Goal: Check status: Check status

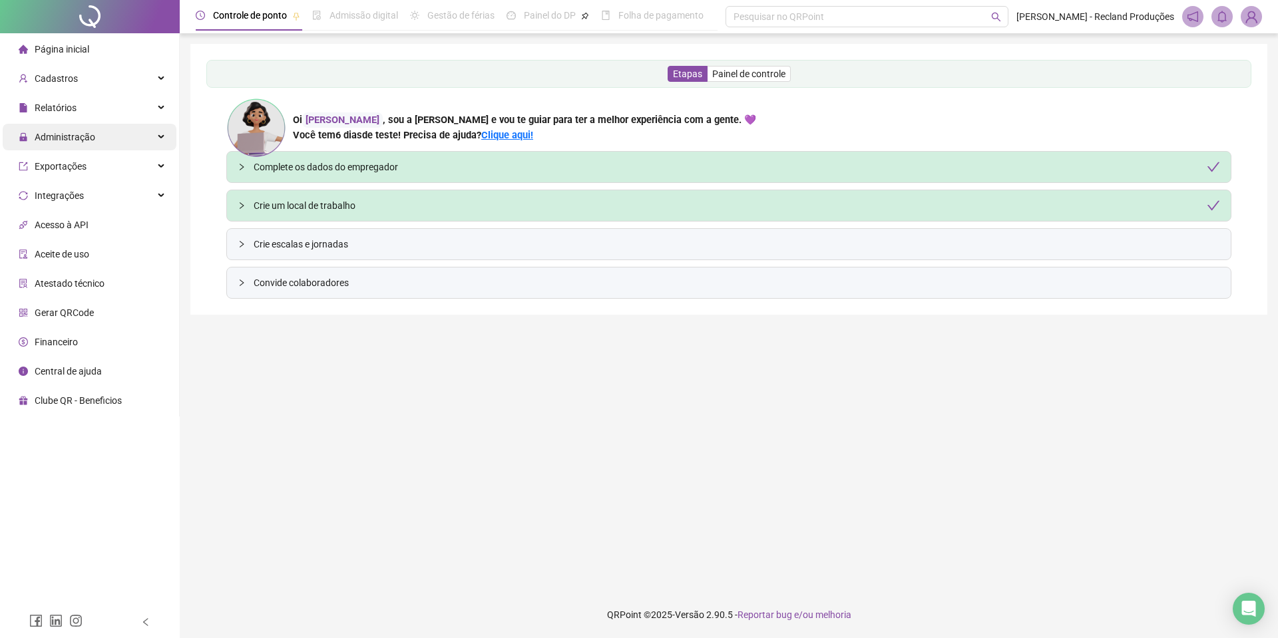
click at [65, 132] on span "Administração" at bounding box center [65, 137] width 61 height 11
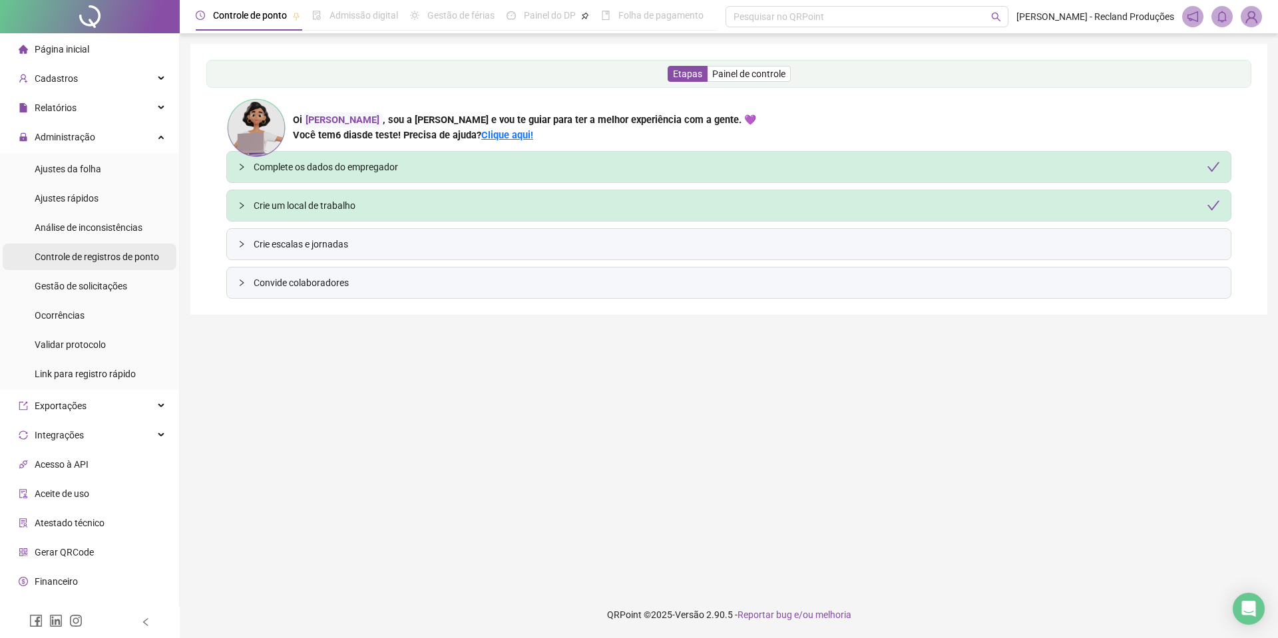
click at [88, 257] on span "Controle de registros de ponto" at bounding box center [97, 257] width 124 height 11
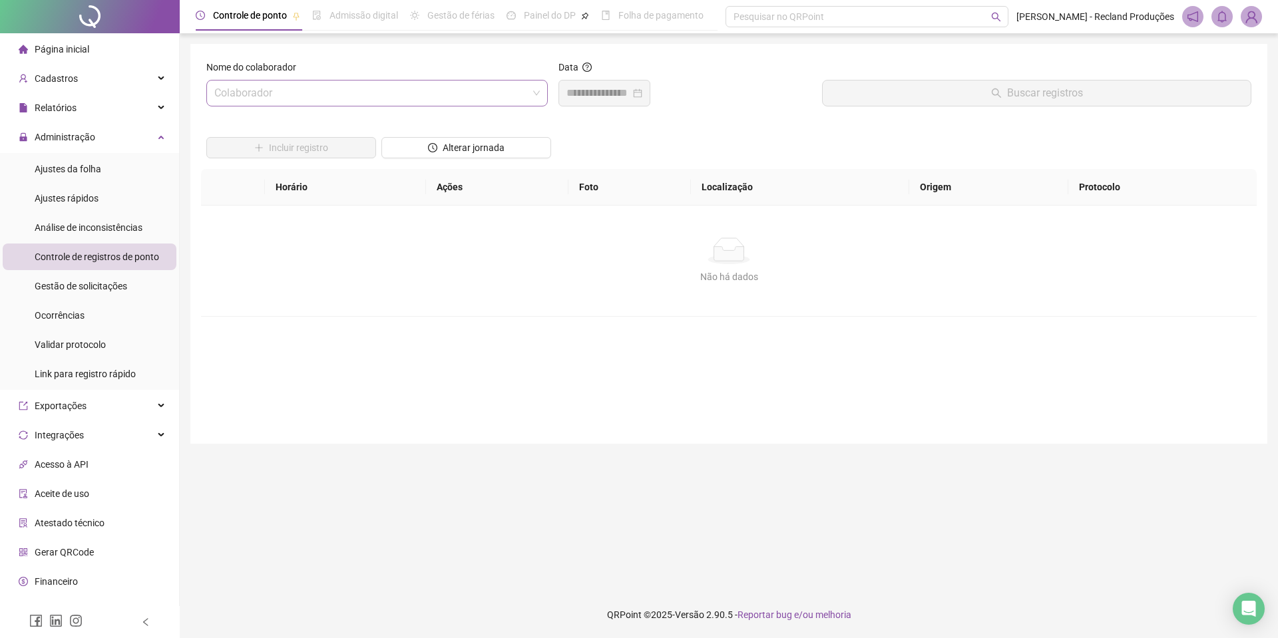
click at [306, 98] on input "search" at bounding box center [370, 93] width 313 height 25
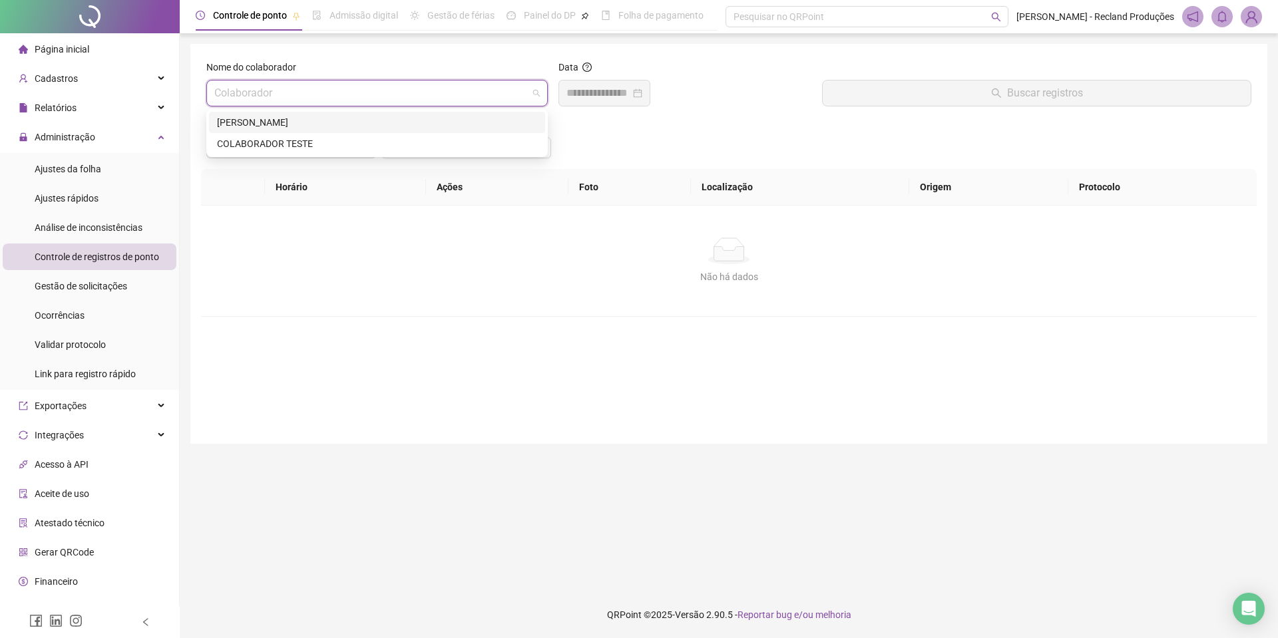
click at [329, 123] on div "[PERSON_NAME]" at bounding box center [377, 122] width 320 height 15
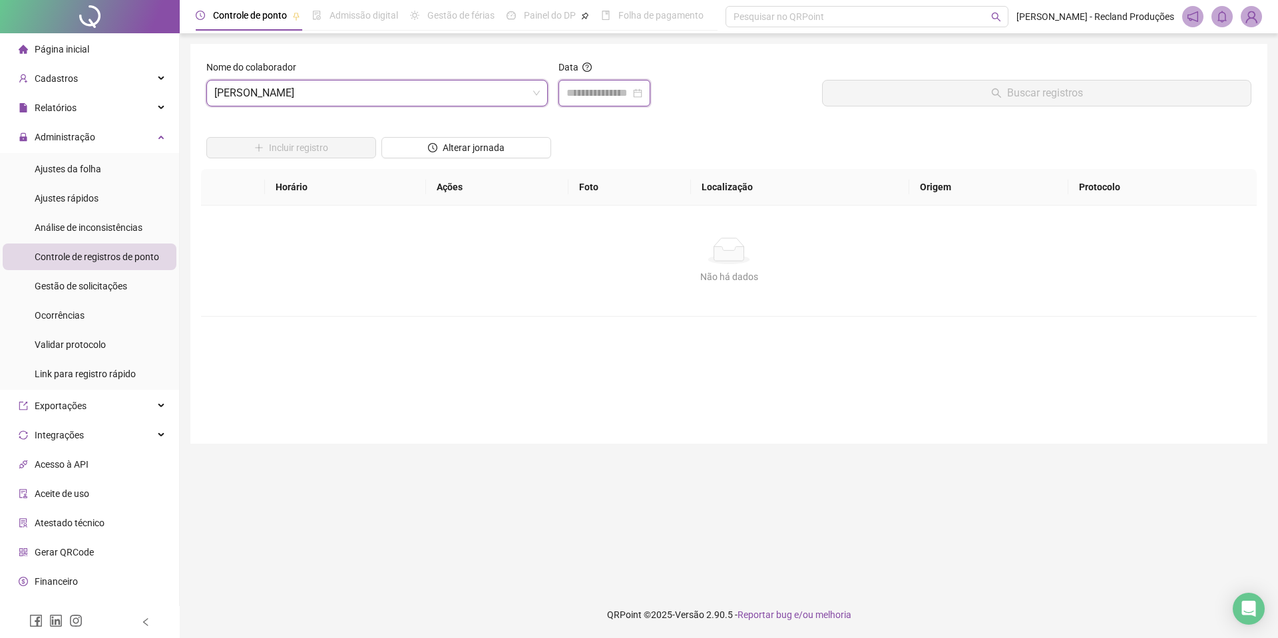
click at [594, 96] on input at bounding box center [598, 93] width 64 height 16
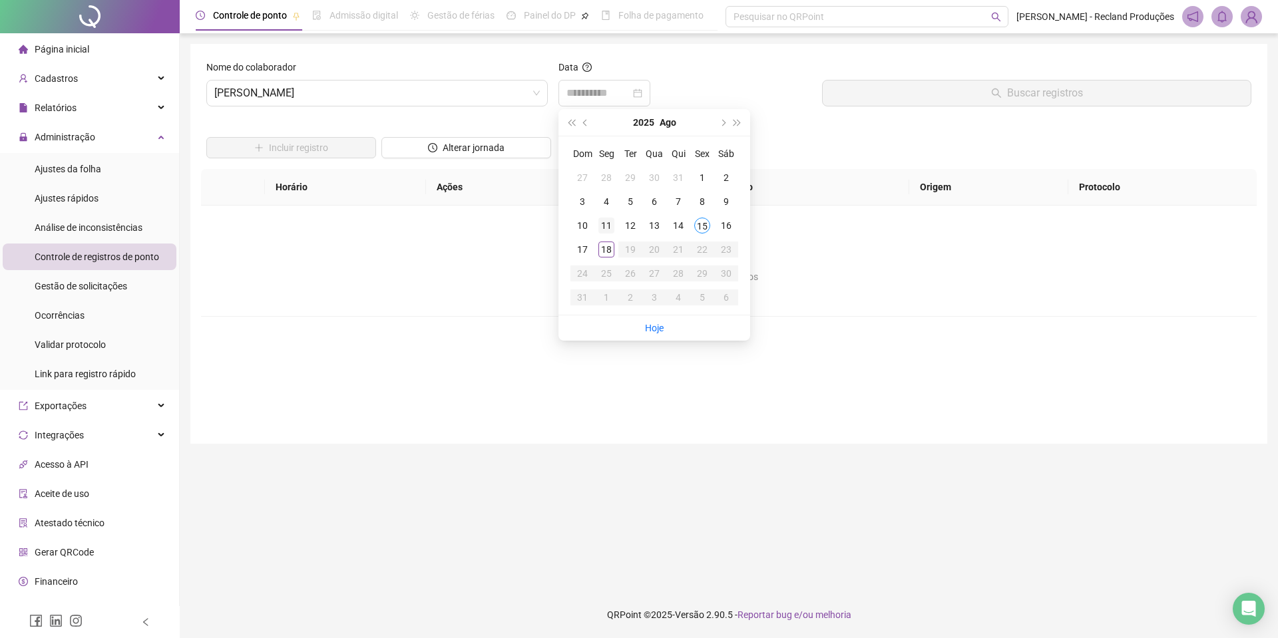
click at [605, 218] on div "11" at bounding box center [606, 226] width 16 height 16
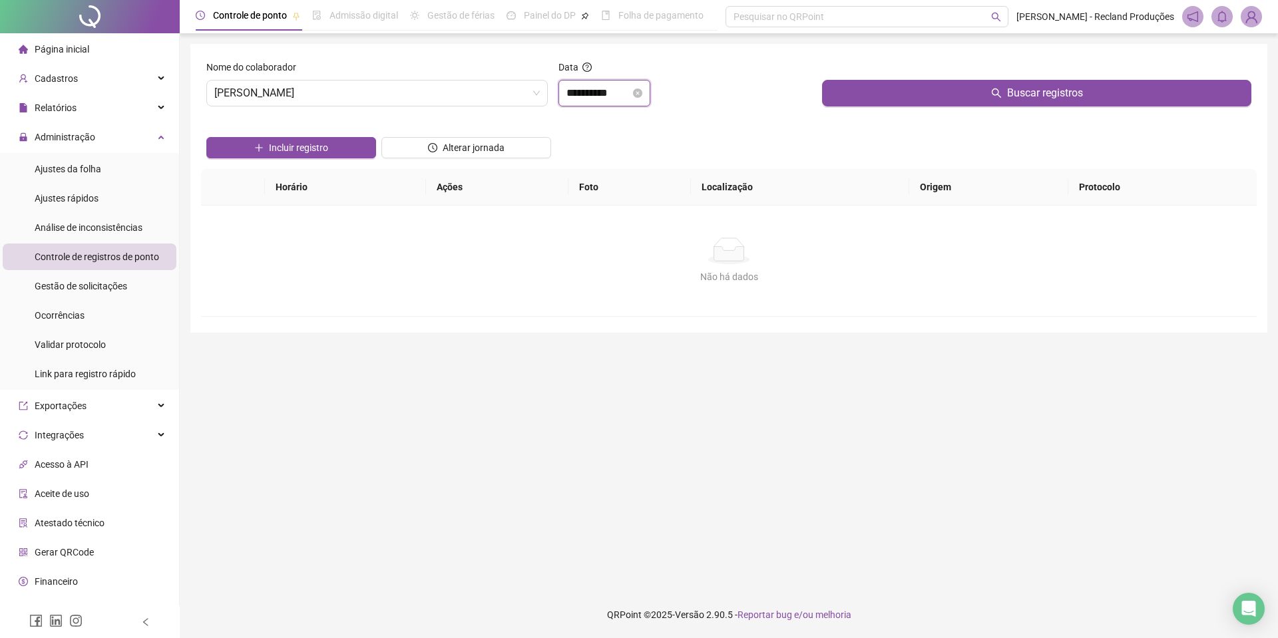
click at [596, 86] on input "**********" at bounding box center [598, 93] width 64 height 16
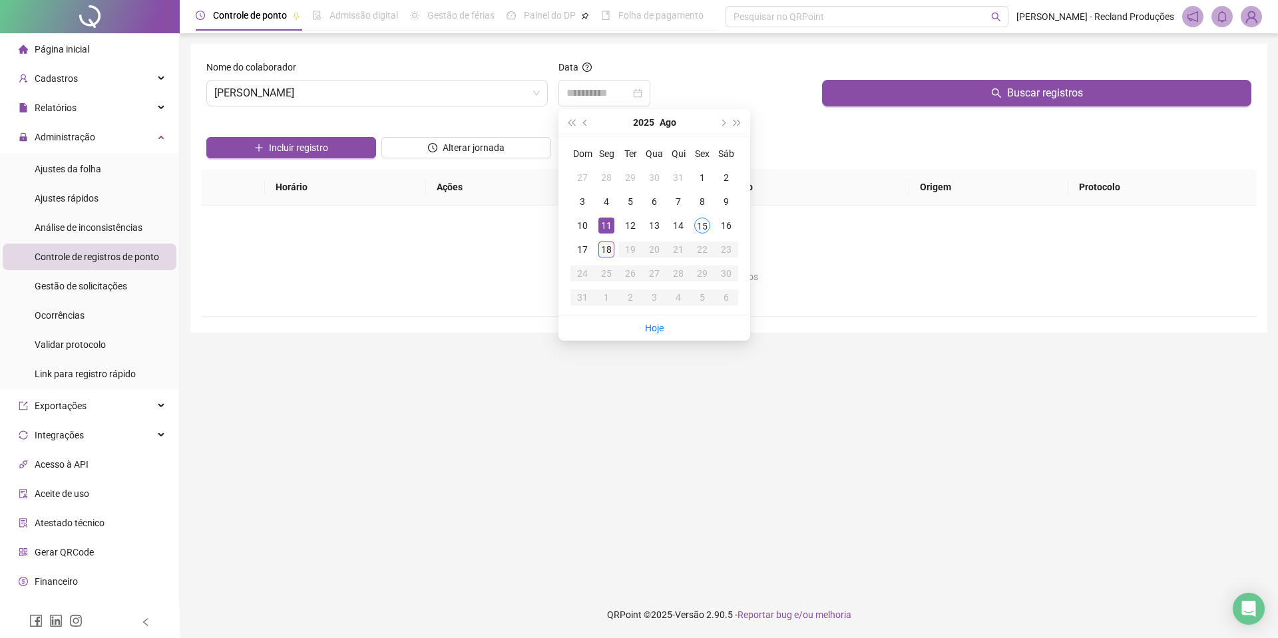
click at [601, 252] on div "18" at bounding box center [606, 250] width 16 height 16
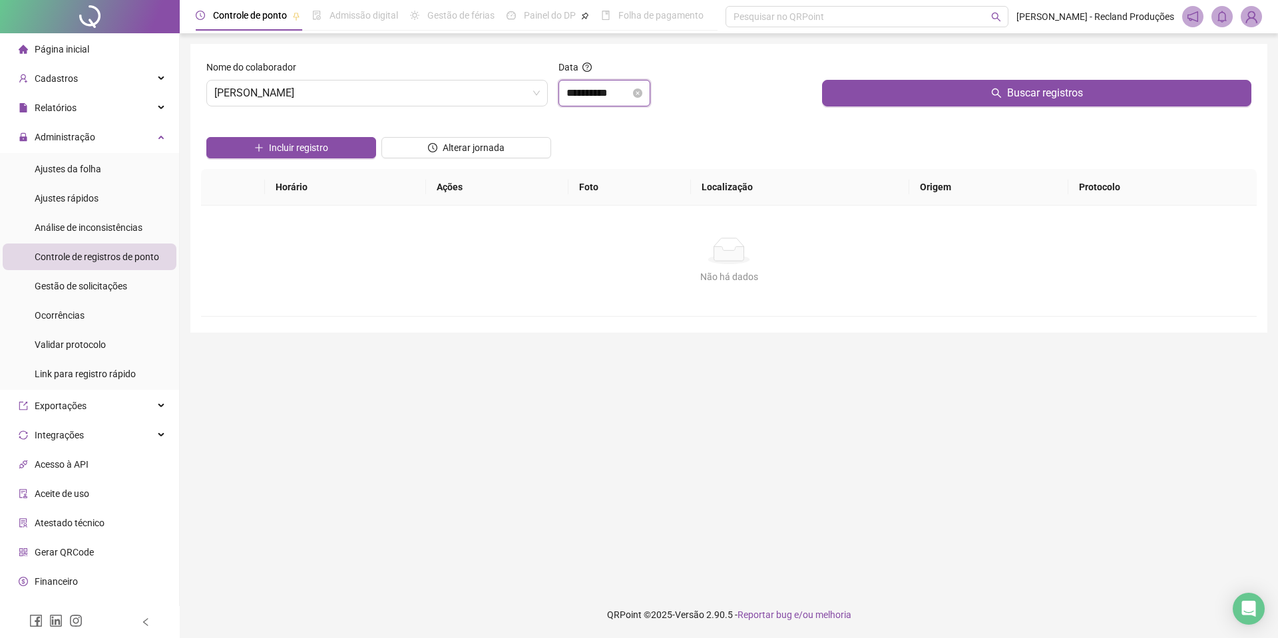
click at [616, 100] on input "**********" at bounding box center [598, 93] width 64 height 16
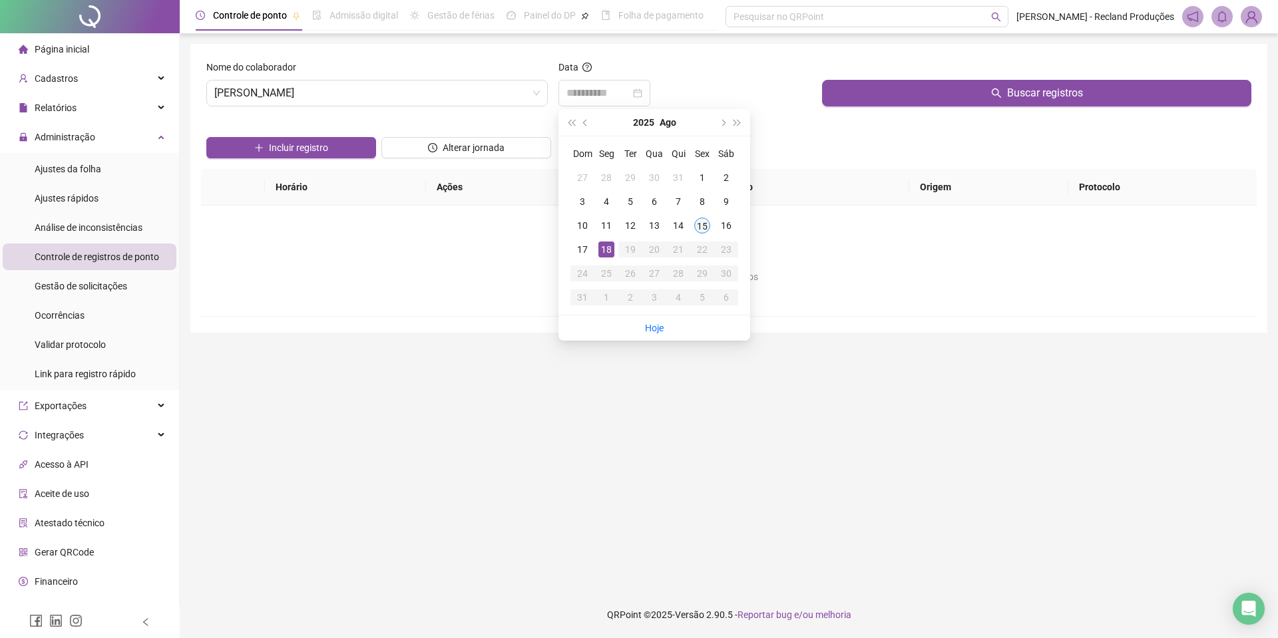
click at [693, 222] on td "15" at bounding box center [702, 226] width 24 height 24
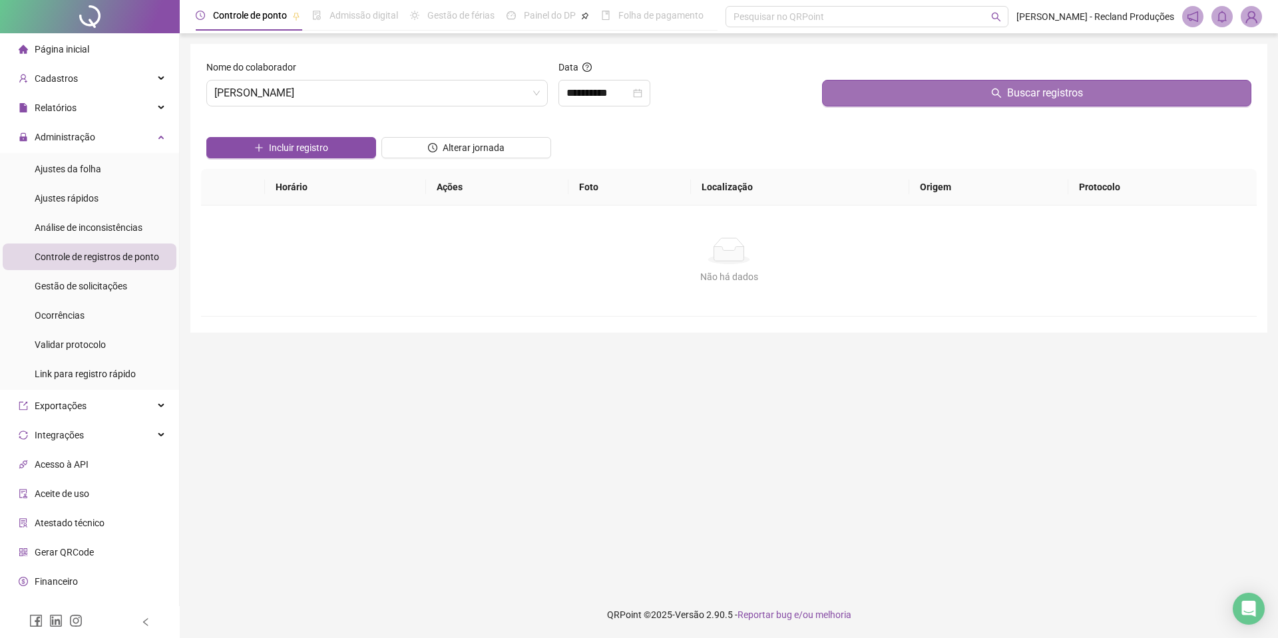
click at [910, 92] on body "**********" at bounding box center [639, 319] width 1278 height 638
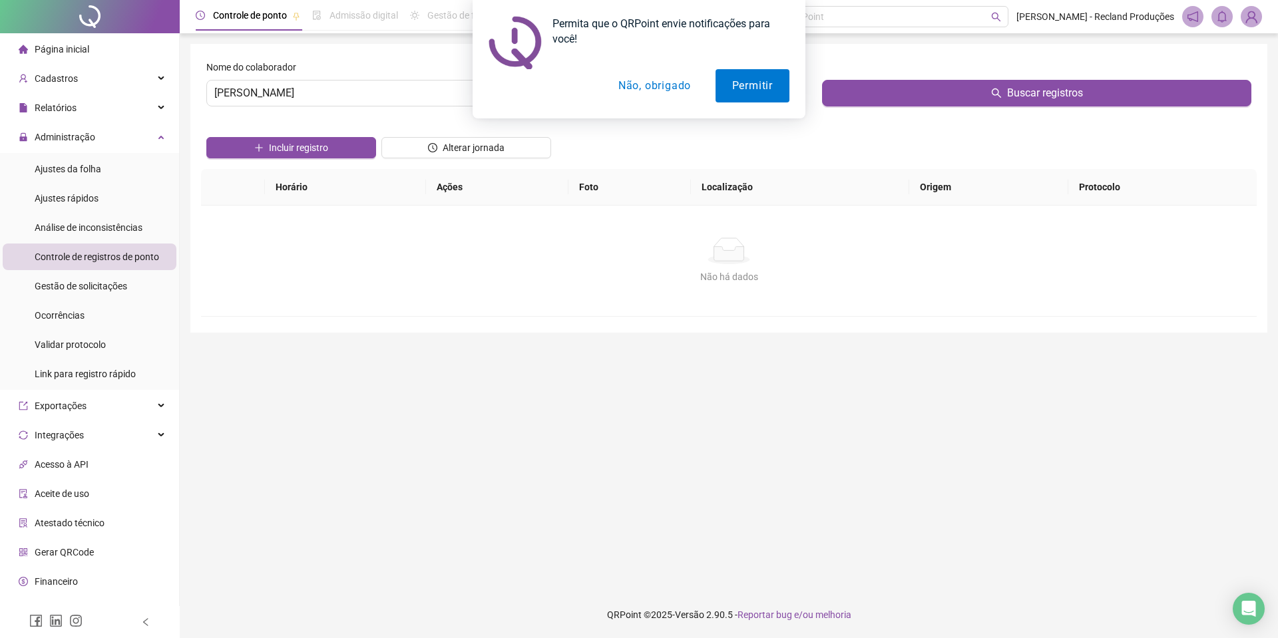
click at [647, 83] on button "Não, obrigado" at bounding box center [654, 85] width 106 height 33
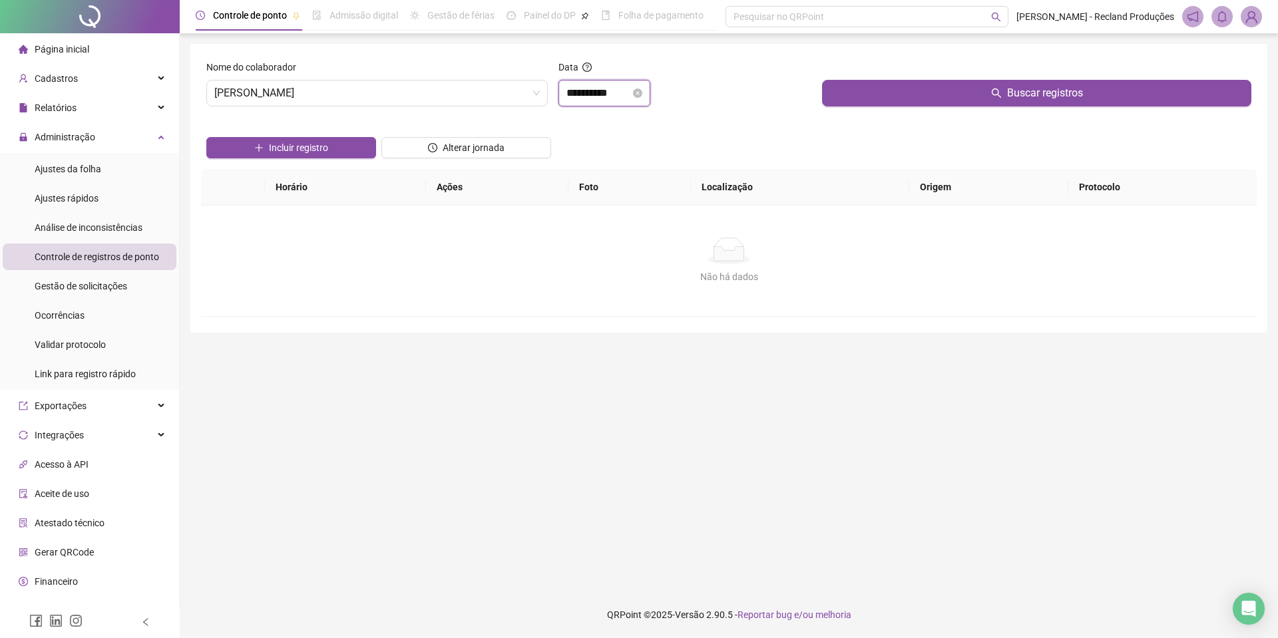
click at [616, 94] on input "**********" at bounding box center [598, 93] width 64 height 16
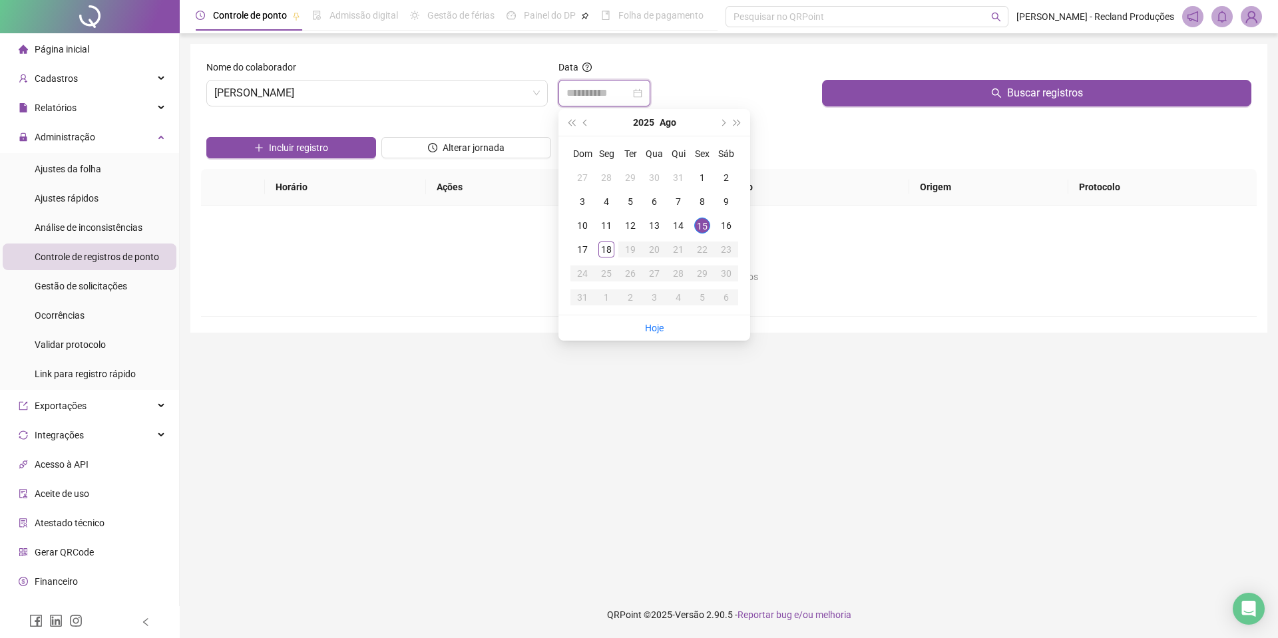
type input "**********"
click at [703, 220] on div "15" at bounding box center [702, 226] width 16 height 16
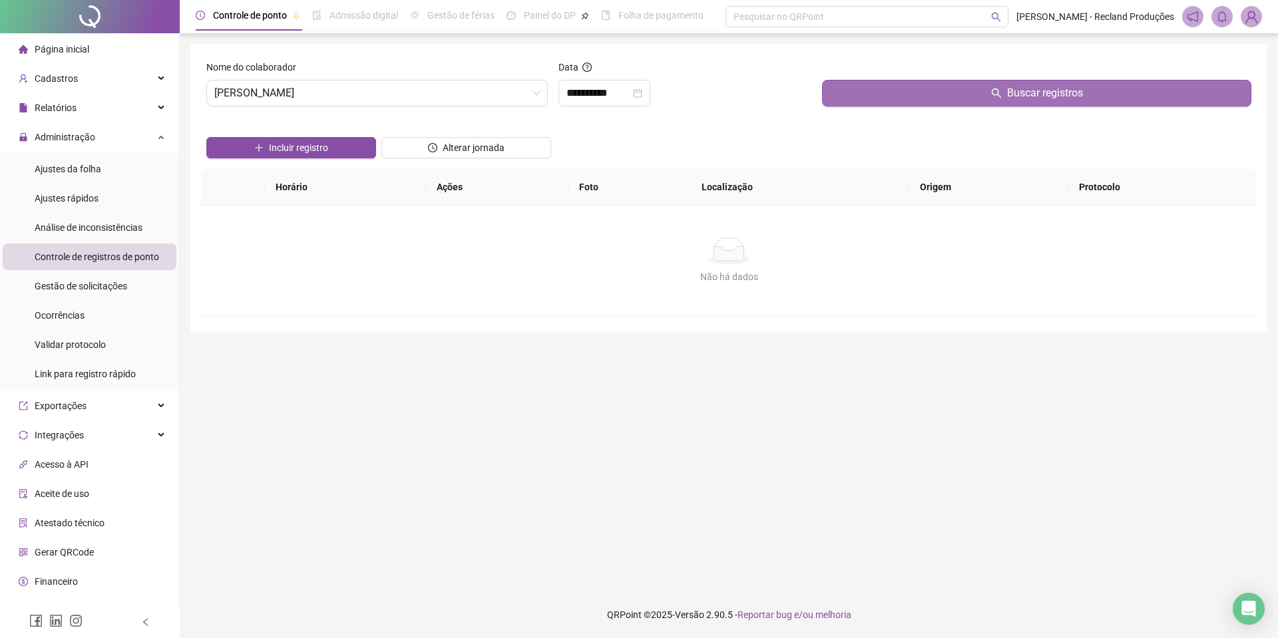
click at [884, 90] on button "Buscar registros" at bounding box center [1036, 93] width 429 height 27
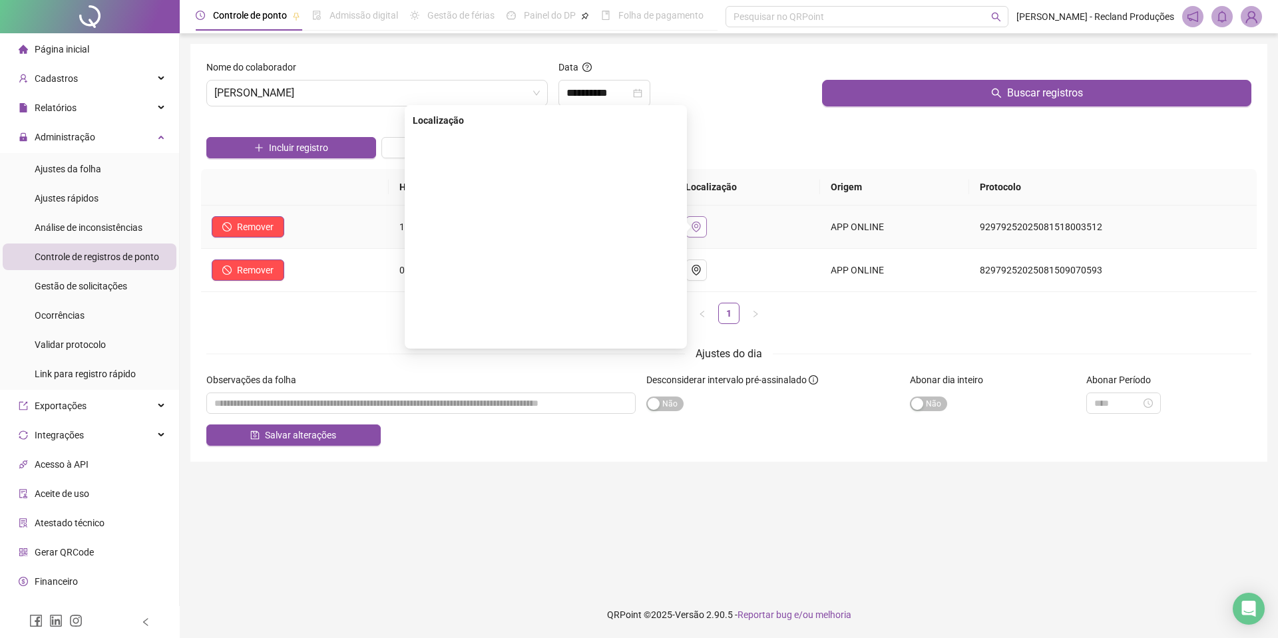
click at [701, 227] on icon "environment" at bounding box center [696, 227] width 11 height 11
click at [701, 226] on icon "environment" at bounding box center [696, 227] width 11 height 11
click at [701, 270] on icon "environment" at bounding box center [696, 270] width 11 height 11
click at [803, 313] on ul "1" at bounding box center [728, 313] width 1055 height 21
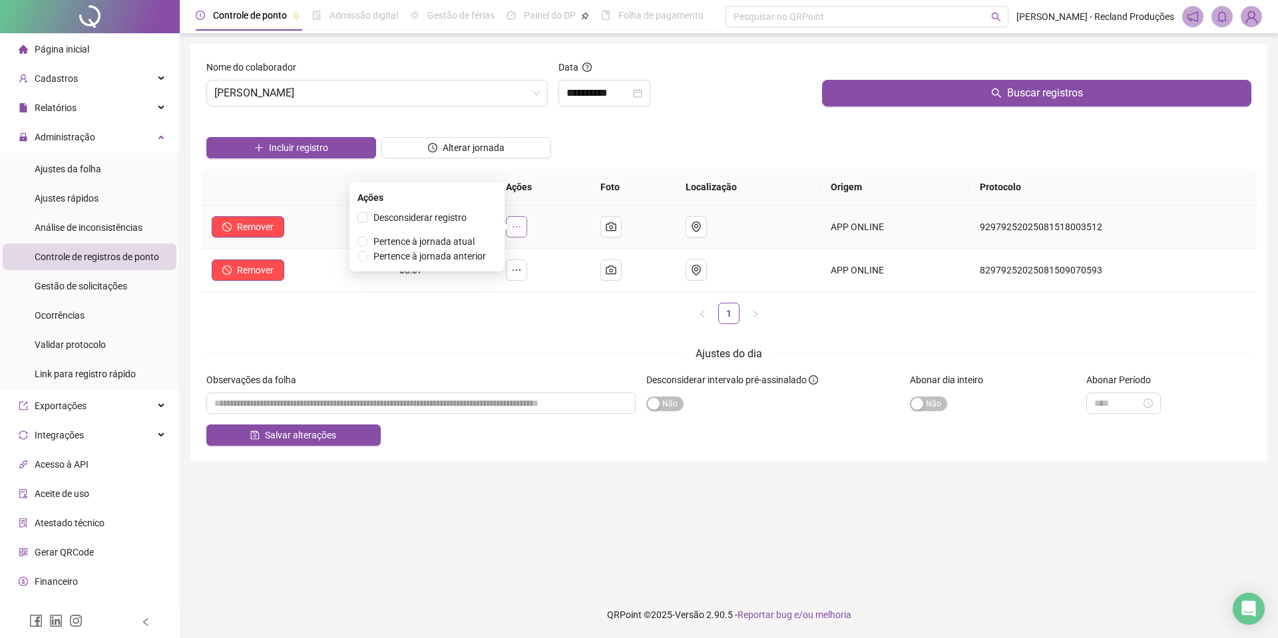
click at [522, 230] on icon "ellipsis" at bounding box center [516, 227] width 11 height 11
click at [566, 221] on td at bounding box center [542, 227] width 94 height 43
click at [615, 231] on icon "camera" at bounding box center [610, 226] width 10 height 9
click at [615, 267] on icon "camera" at bounding box center [610, 269] width 10 height 9
click at [621, 227] on button "button" at bounding box center [610, 226] width 21 height 21
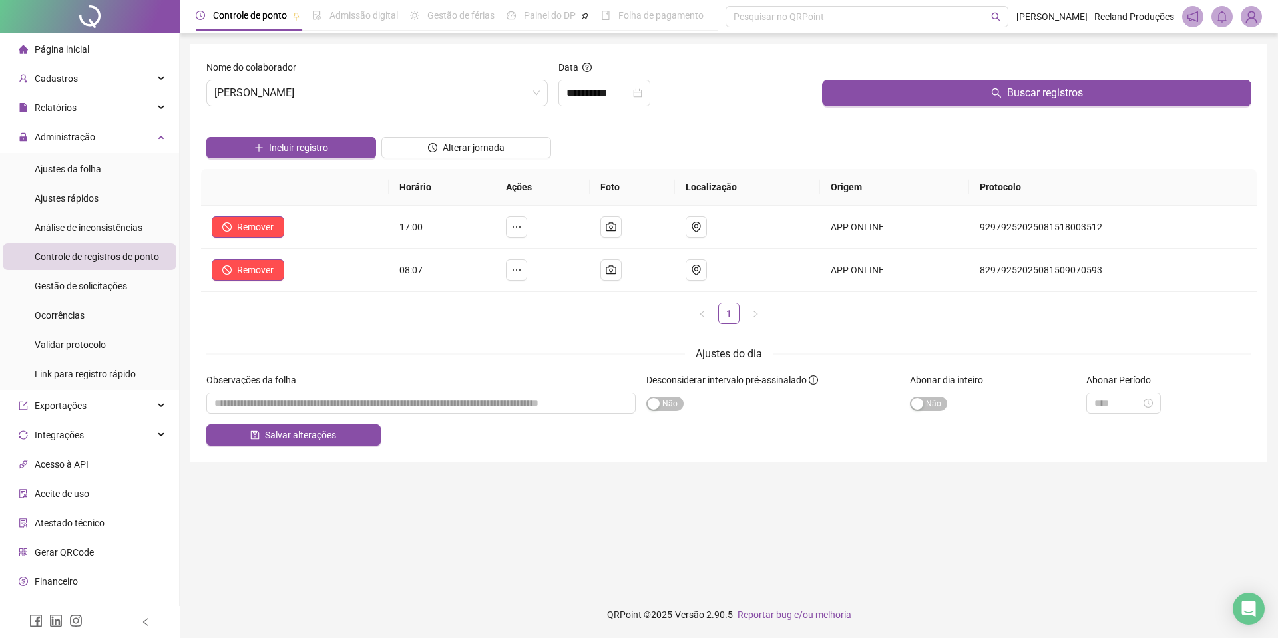
click at [653, 307] on ul "1" at bounding box center [728, 313] width 1055 height 21
